Goal: Information Seeking & Learning: Learn about a topic

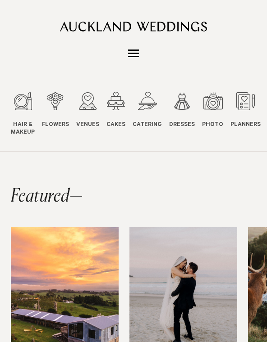
click at [46, 117] on link "Flowers Flowers" at bounding box center [55, 110] width 27 height 37
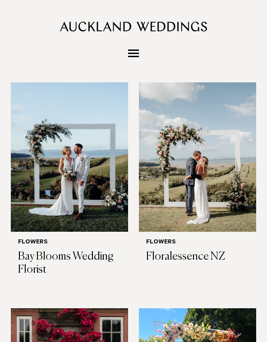
scroll to position [217, 0]
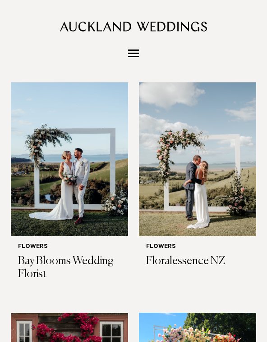
click at [234, 199] on img at bounding box center [197, 157] width 117 height 157
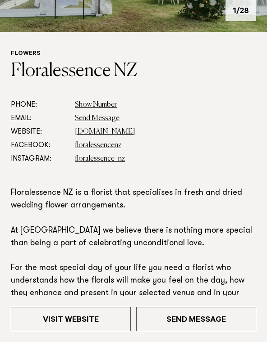
scroll to position [225, 0]
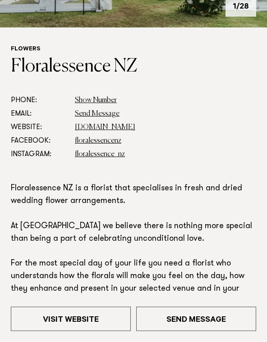
click at [116, 127] on link "[DOMAIN_NAME]" at bounding box center [105, 127] width 60 height 7
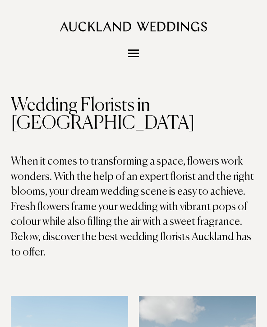
click at [136, 59] on button "Menu" at bounding box center [133, 53] width 18 height 15
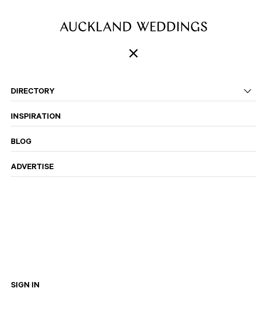
click at [234, 89] on link "Directory" at bounding box center [133, 86] width 245 height 21
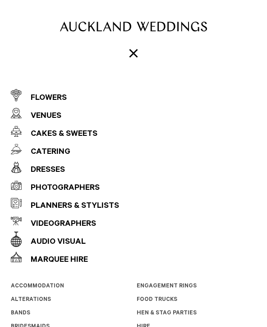
scroll to position [36, 0]
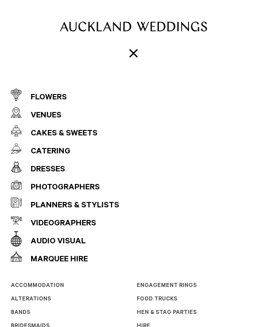
click at [95, 127] on div "Cakes & Sweets" at bounding box center [60, 134] width 76 height 18
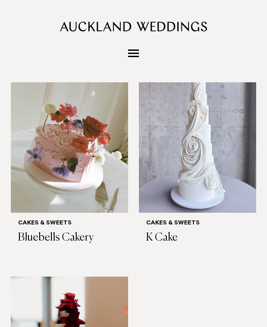
scroll to position [475, 0]
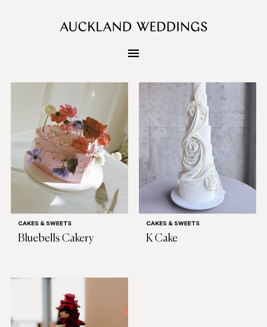
click at [114, 117] on img at bounding box center [69, 135] width 117 height 157
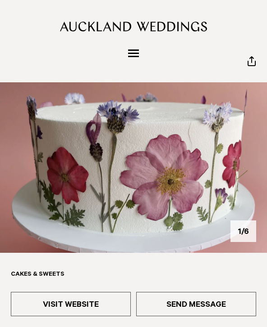
click at [147, 47] on nav "Directory Hair & Makeup Flowers Venues" at bounding box center [133, 53] width 245 height 15
click at [135, 54] on span "Menu" at bounding box center [133, 53] width 11 height 1
